Goal: Task Accomplishment & Management: Complete application form

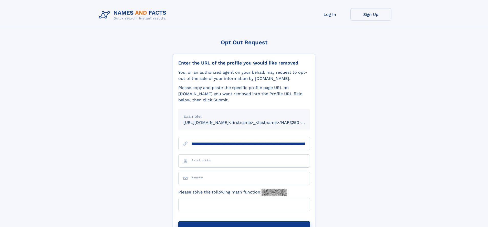
scroll to position [0, 55]
type input "**********"
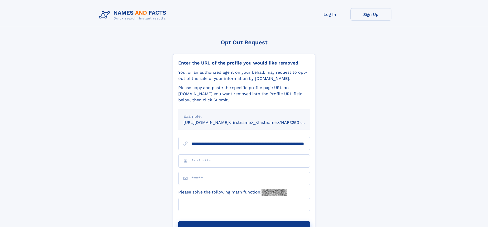
scroll to position [0, 55]
type input "**********"
